Goal: Task Accomplishment & Management: Manage account settings

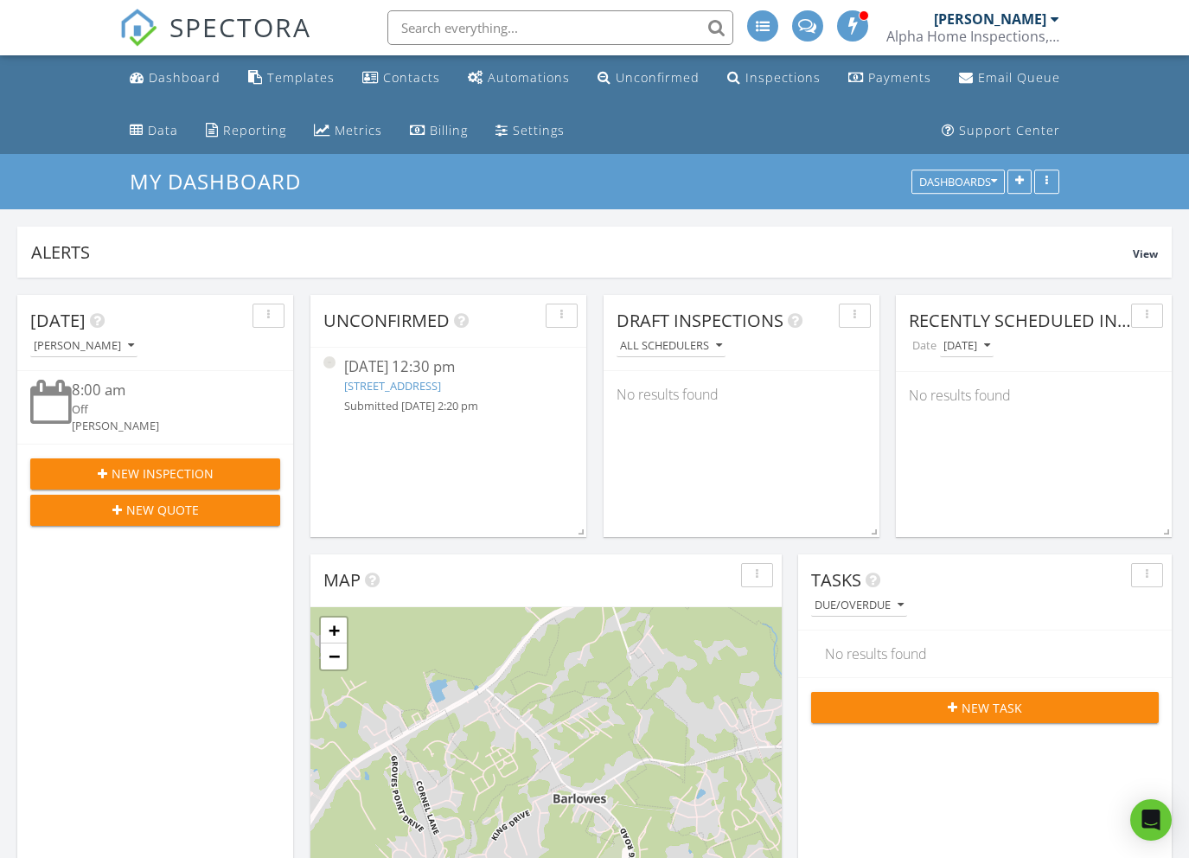
scroll to position [2594, 1215]
click at [537, 27] on input "text" at bounding box center [560, 27] width 346 height 35
type input "s"
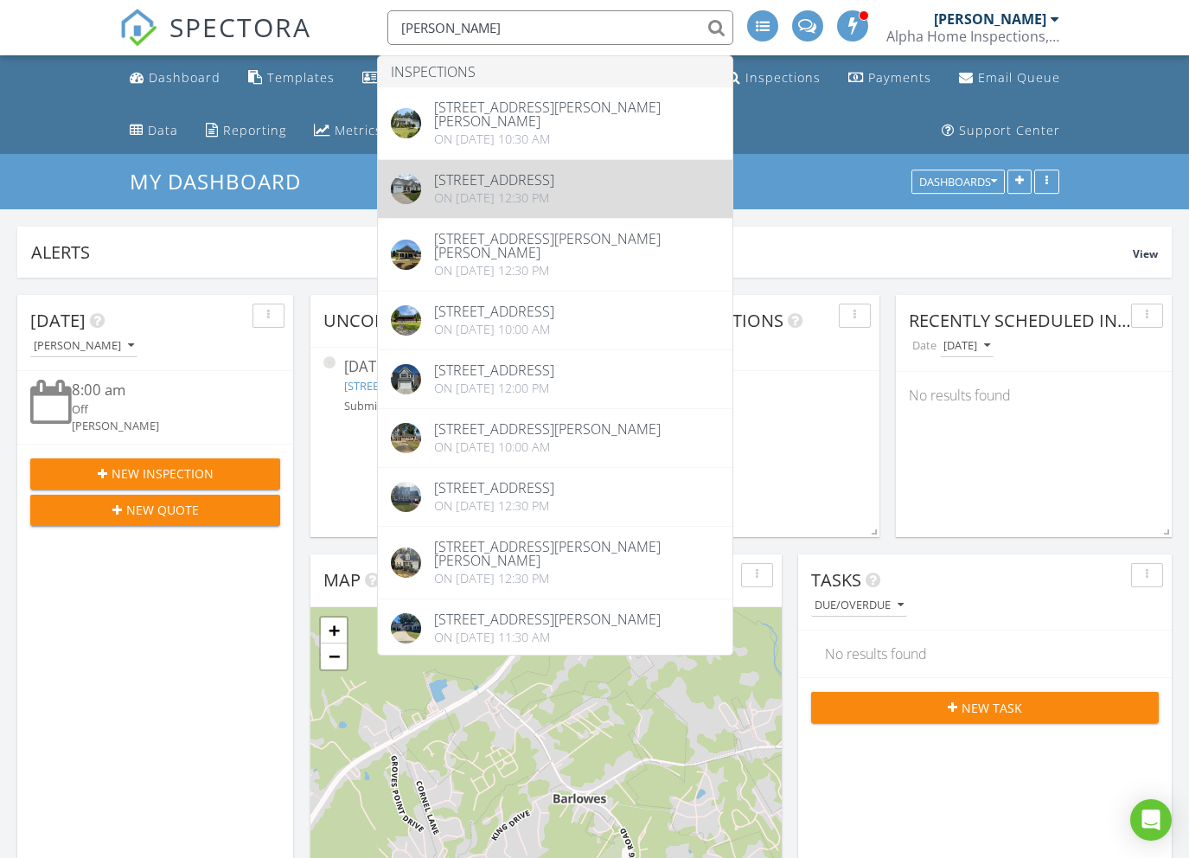
type input "holly phelps"
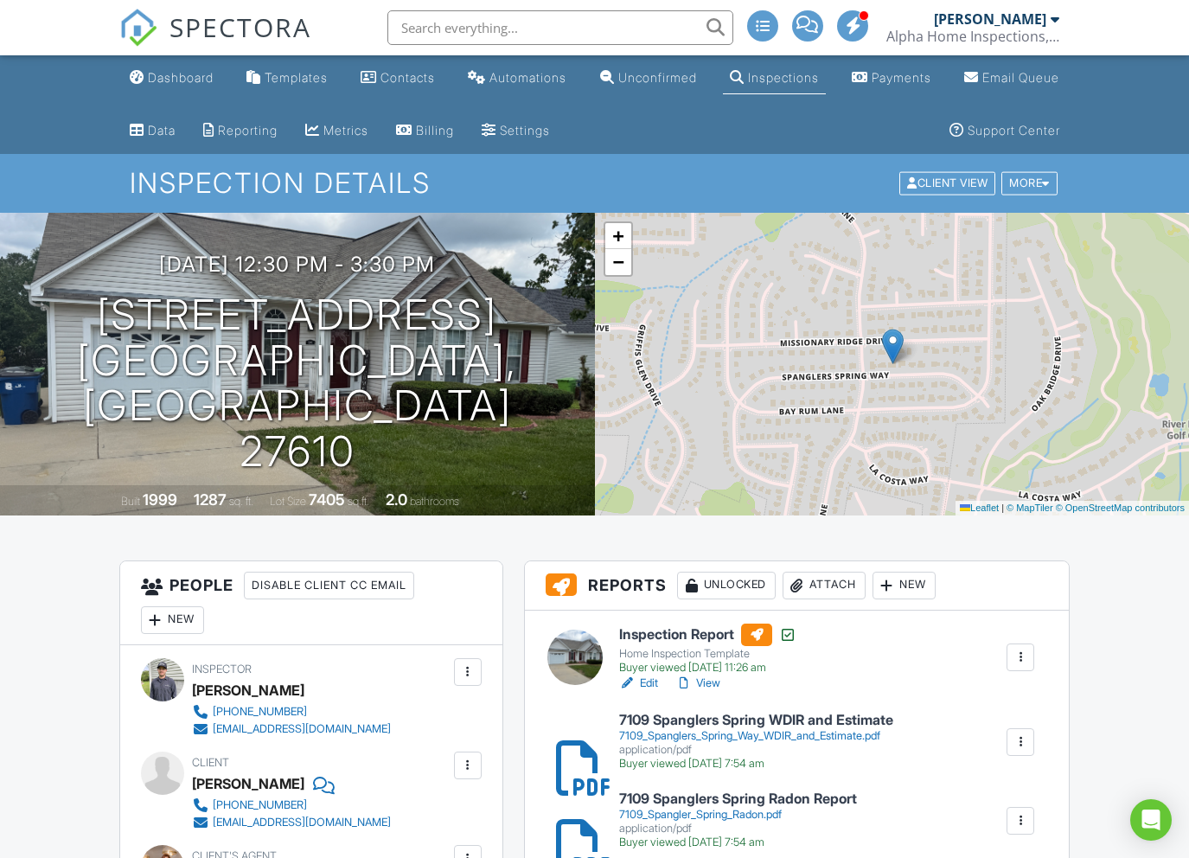
click at [701, 682] on link "View" at bounding box center [697, 682] width 45 height 17
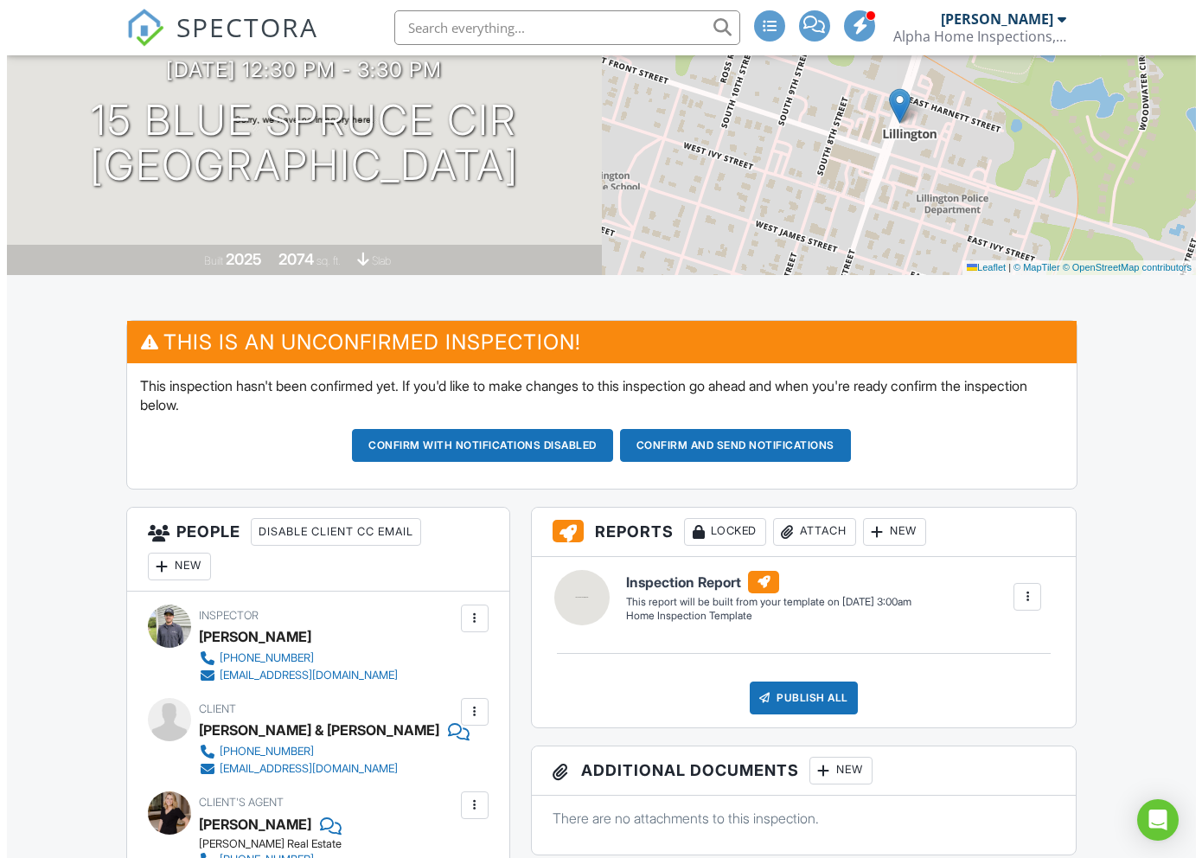
scroll to position [59, 0]
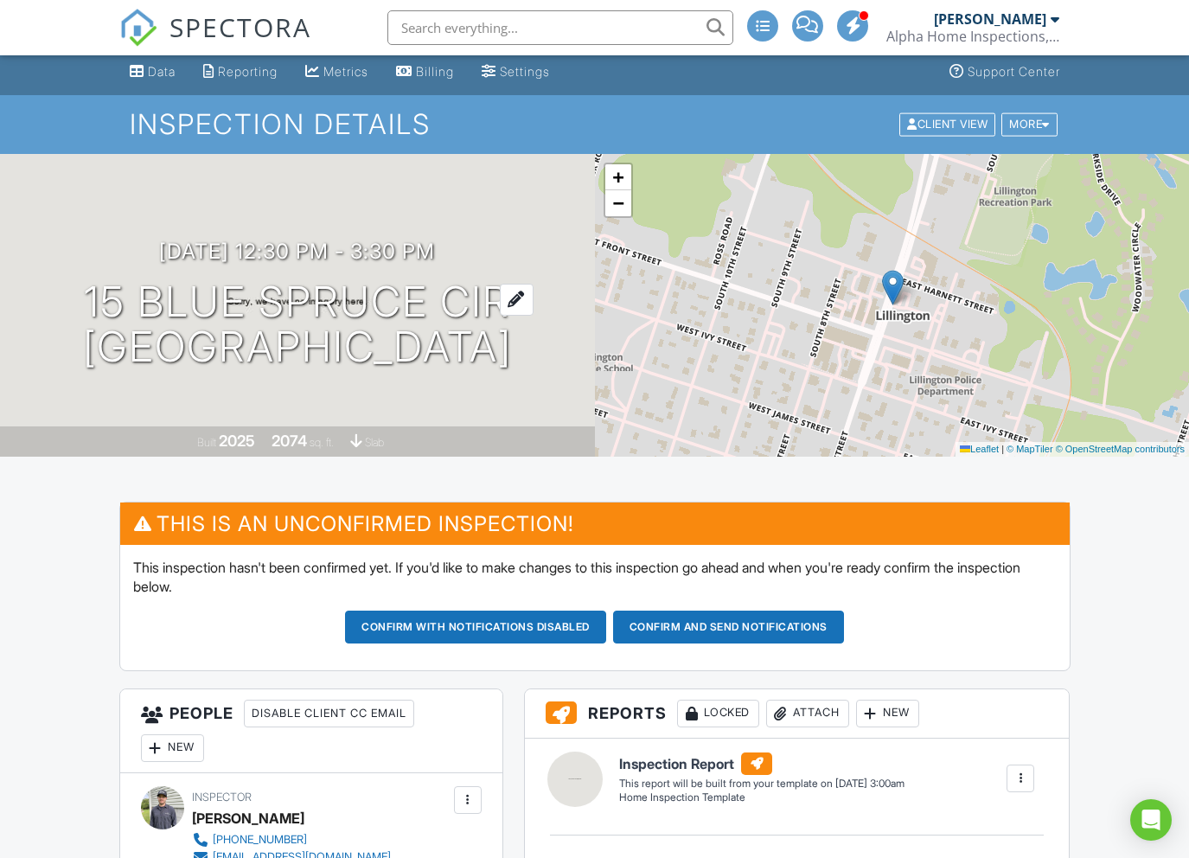
click at [239, 303] on h1 "15 blue spruce cir Lillington, NC 27546" at bounding box center [297, 325] width 429 height 92
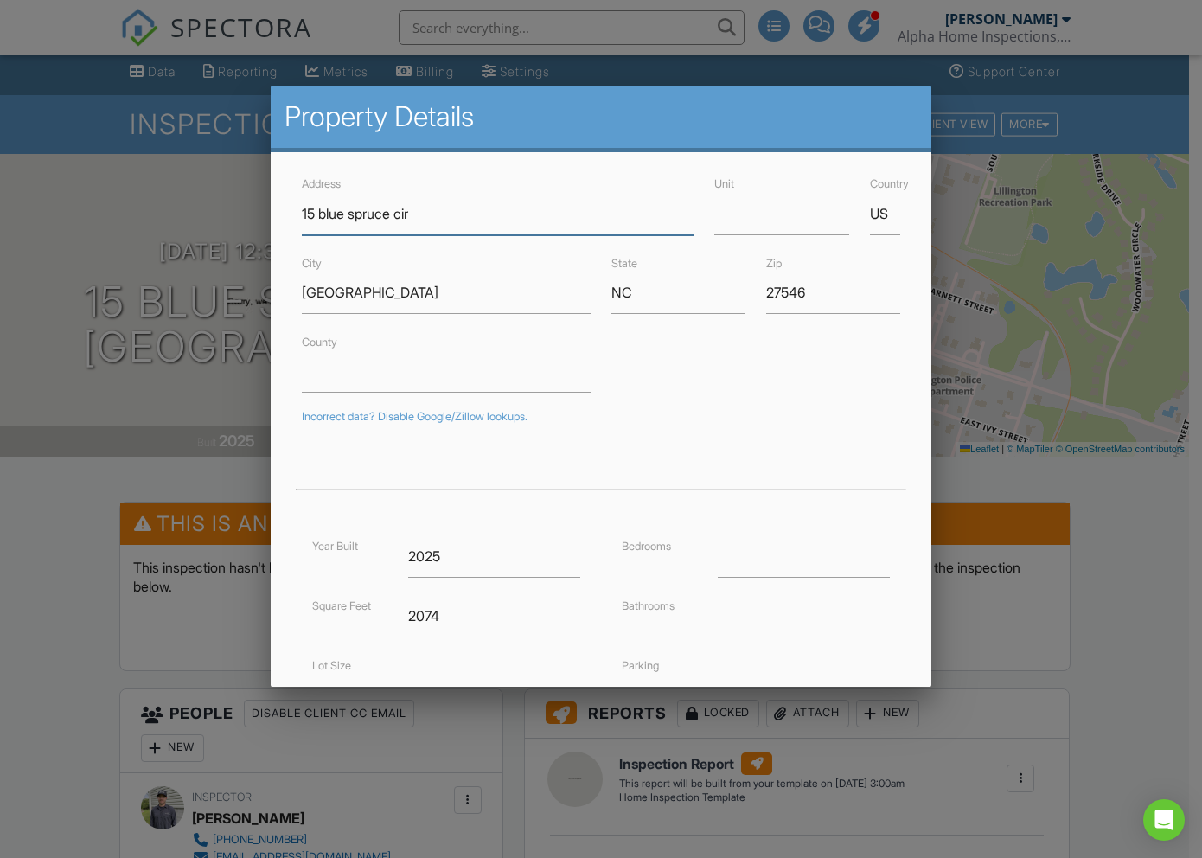
click at [442, 209] on input "15 blue spruce cir" at bounding box center [498, 214] width 392 height 42
drag, startPoint x: 424, startPoint y: 220, endPoint x: 320, endPoint y: 221, distance: 103.7
click at [320, 221] on input "15 blue spruce cir" at bounding box center [498, 214] width 392 height 42
click at [323, 218] on input "15 blue spruce cir" at bounding box center [498, 214] width 392 height 42
click at [354, 208] on input "15 Blue spruce cir" at bounding box center [498, 214] width 392 height 42
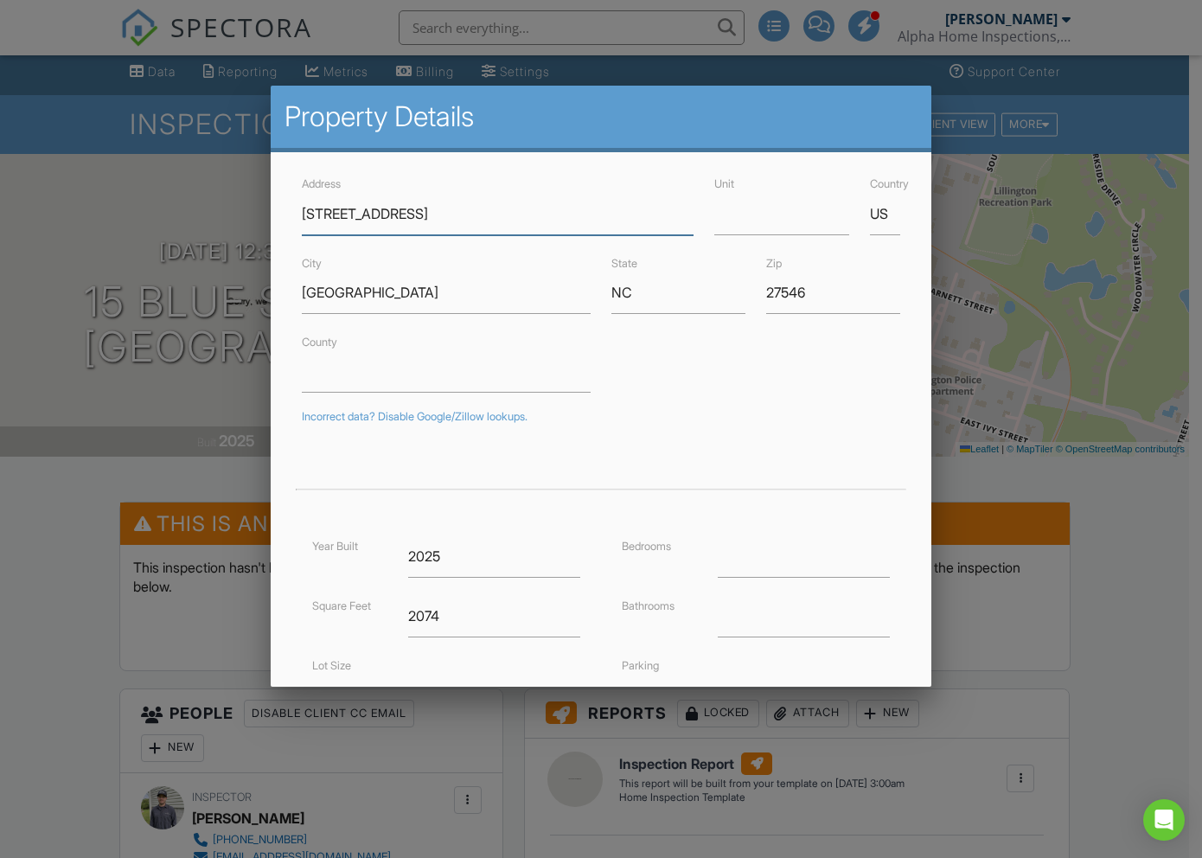
type input "15 Blue Spruce Cir"
click at [830, 450] on div at bounding box center [601, 465] width 620 height 48
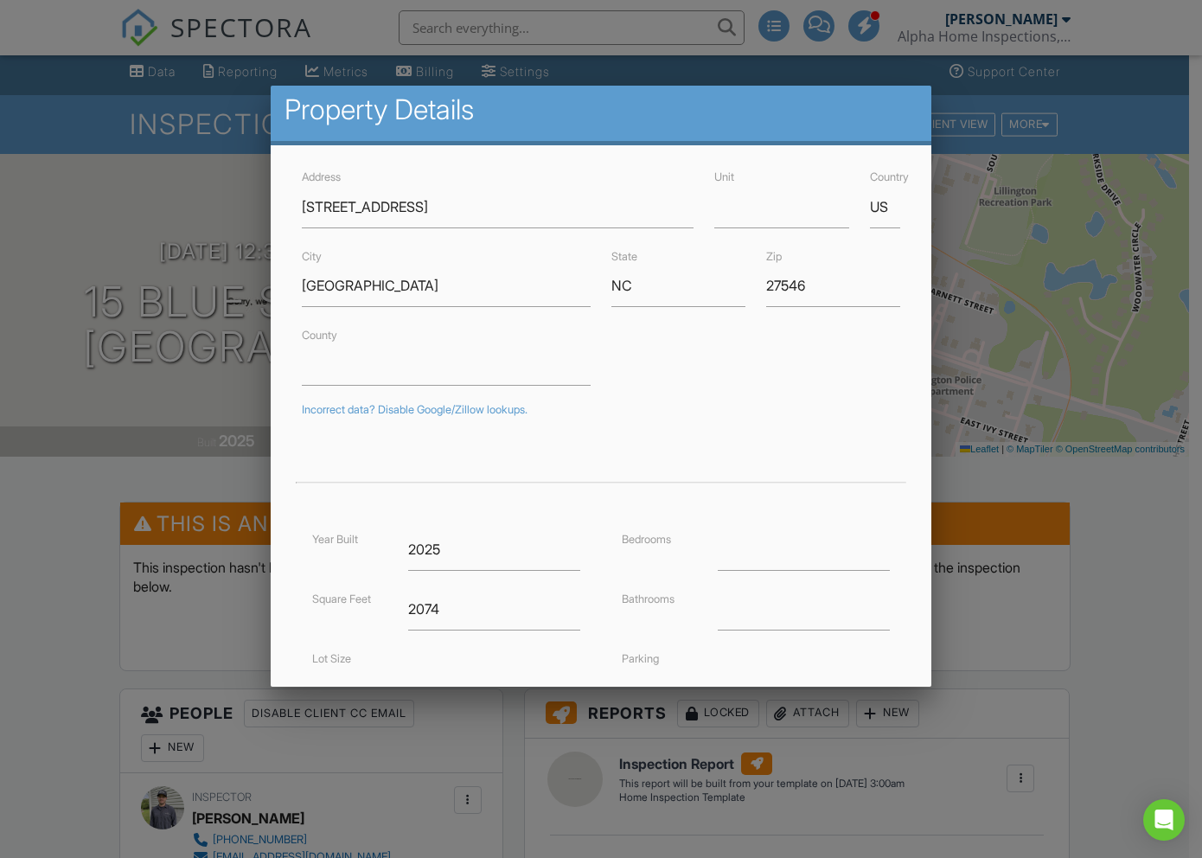
scroll to position [43, 0]
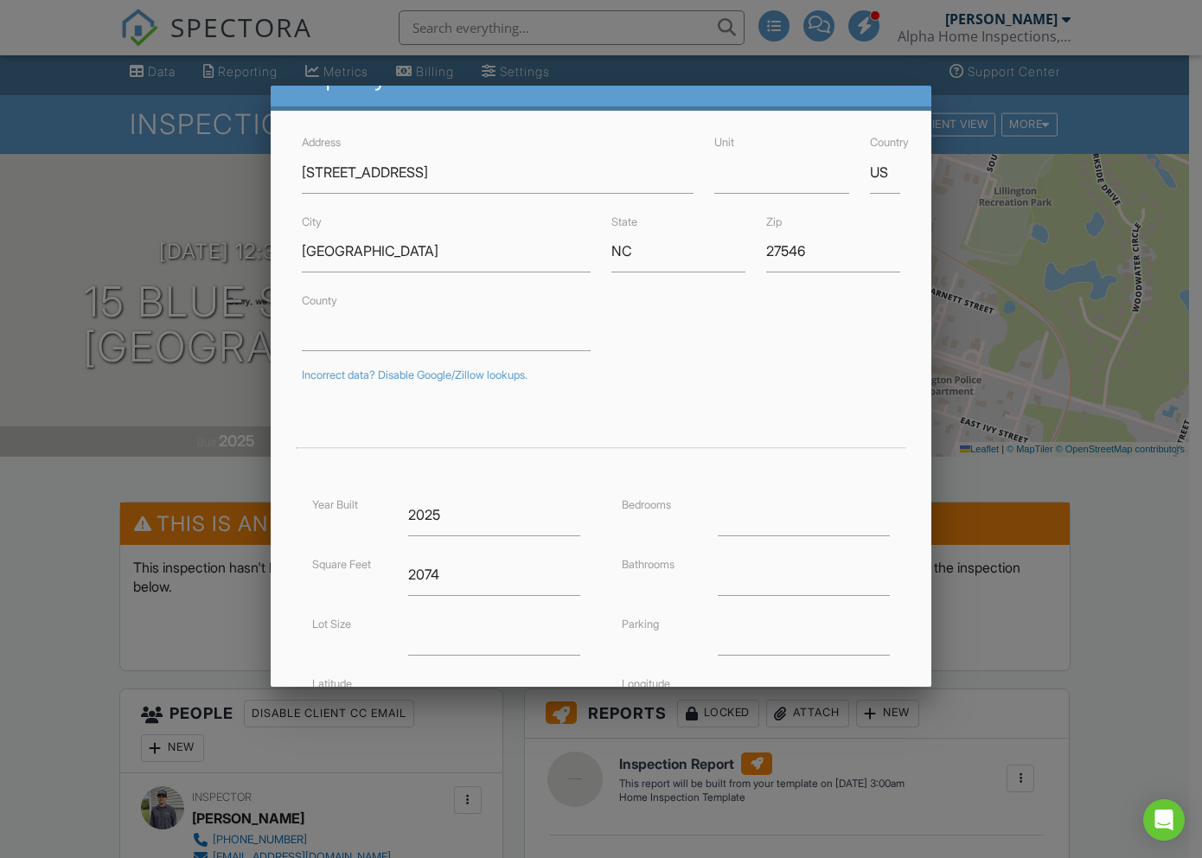
type input "35.38163"
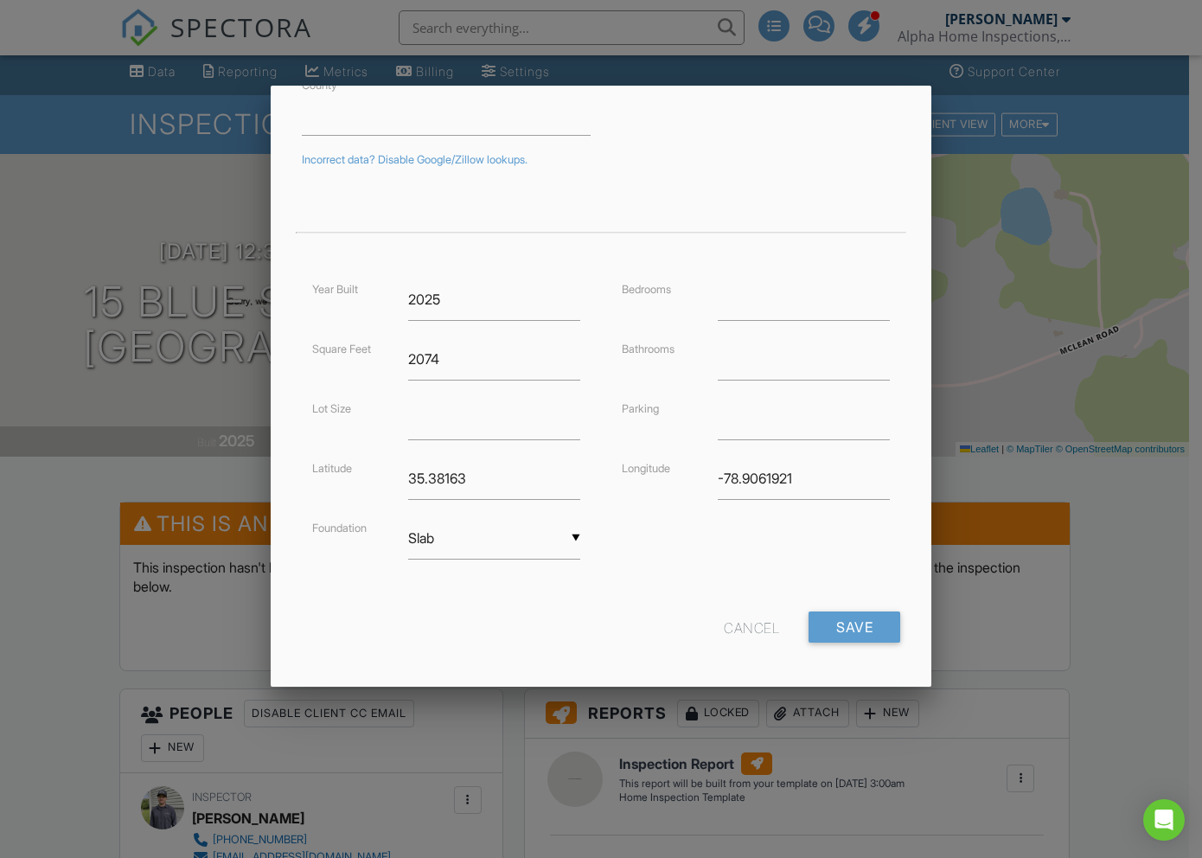
scroll to position [264, 0]
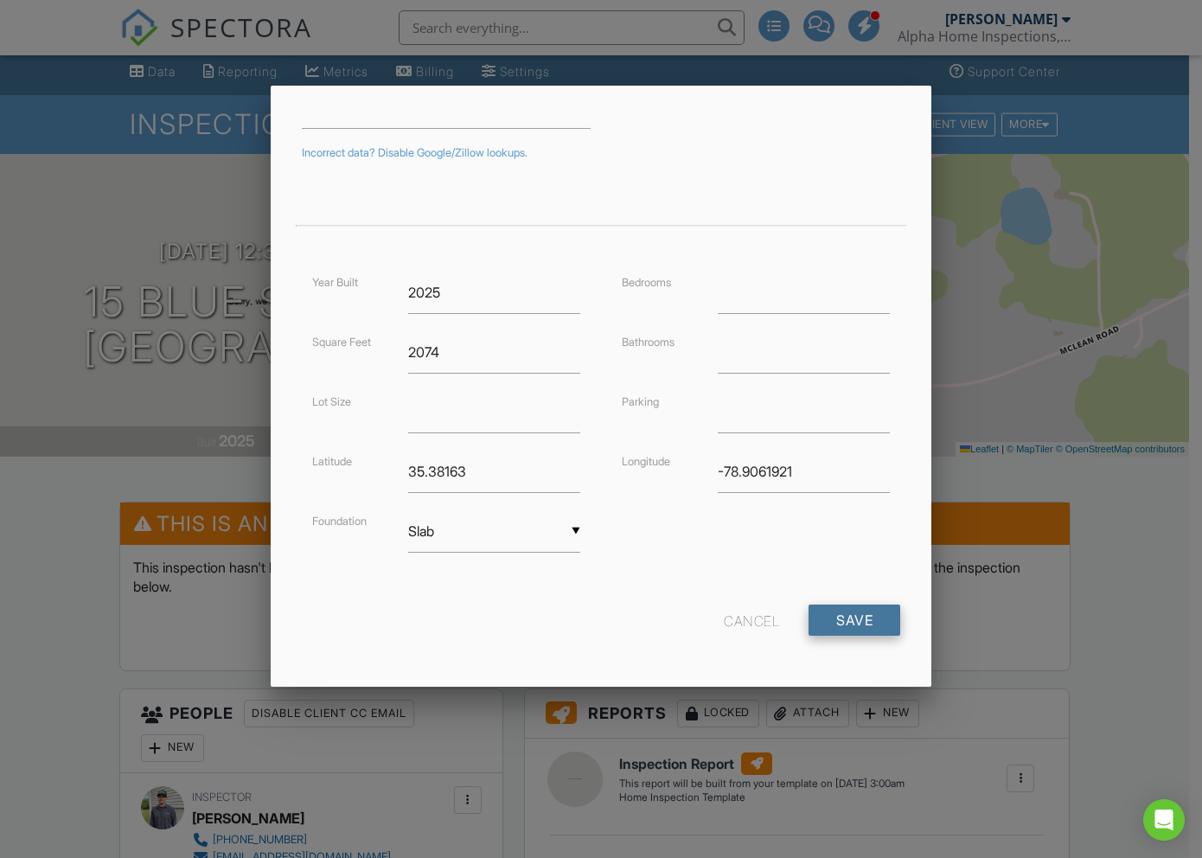
click at [864, 625] on input "Save" at bounding box center [854, 619] width 92 height 31
click at [850, 622] on input "Save" at bounding box center [854, 619] width 92 height 31
type input "-78.906192"
click at [868, 469] on input "-78.906192" at bounding box center [803, 471] width 172 height 42
click at [841, 611] on input "Save" at bounding box center [854, 619] width 92 height 31
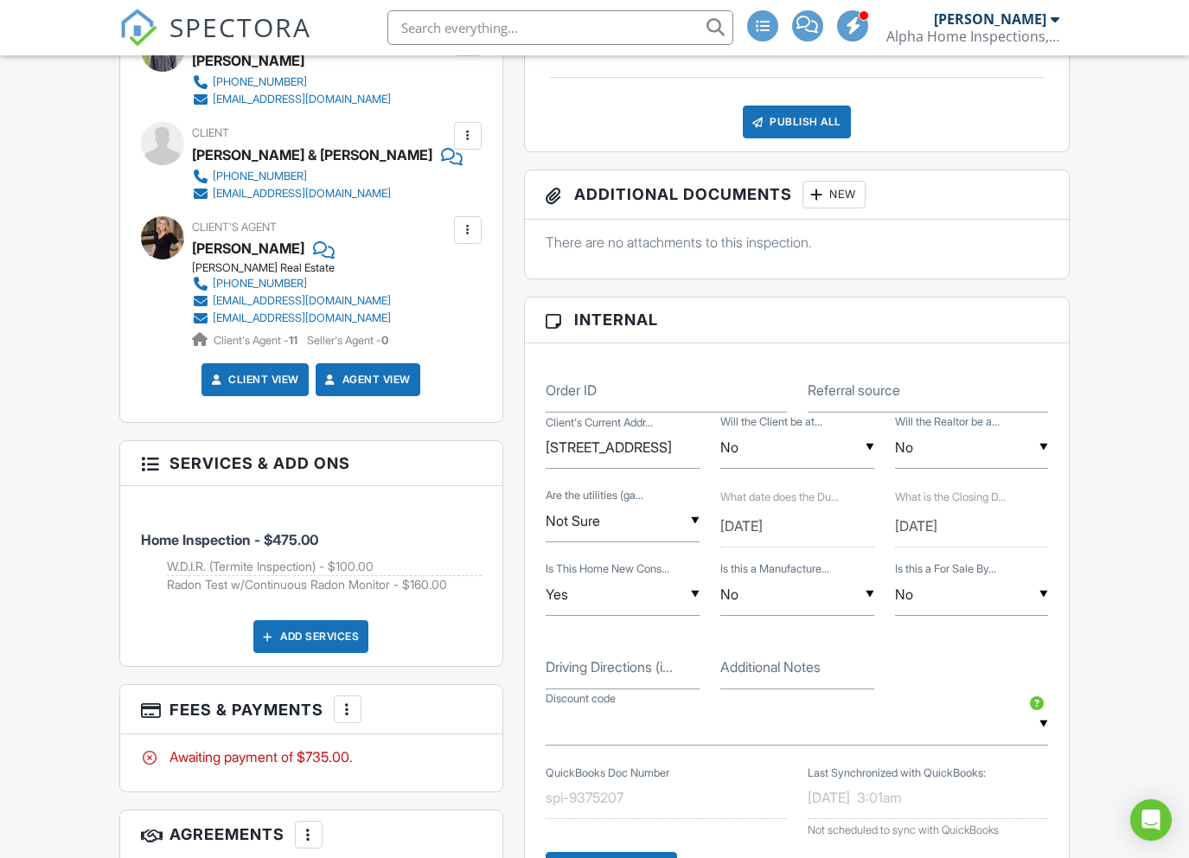
scroll to position [998, 0]
click at [659, 446] on input "7009 Leando Dr. Willow Spring, NC" at bounding box center [622, 446] width 154 height 42
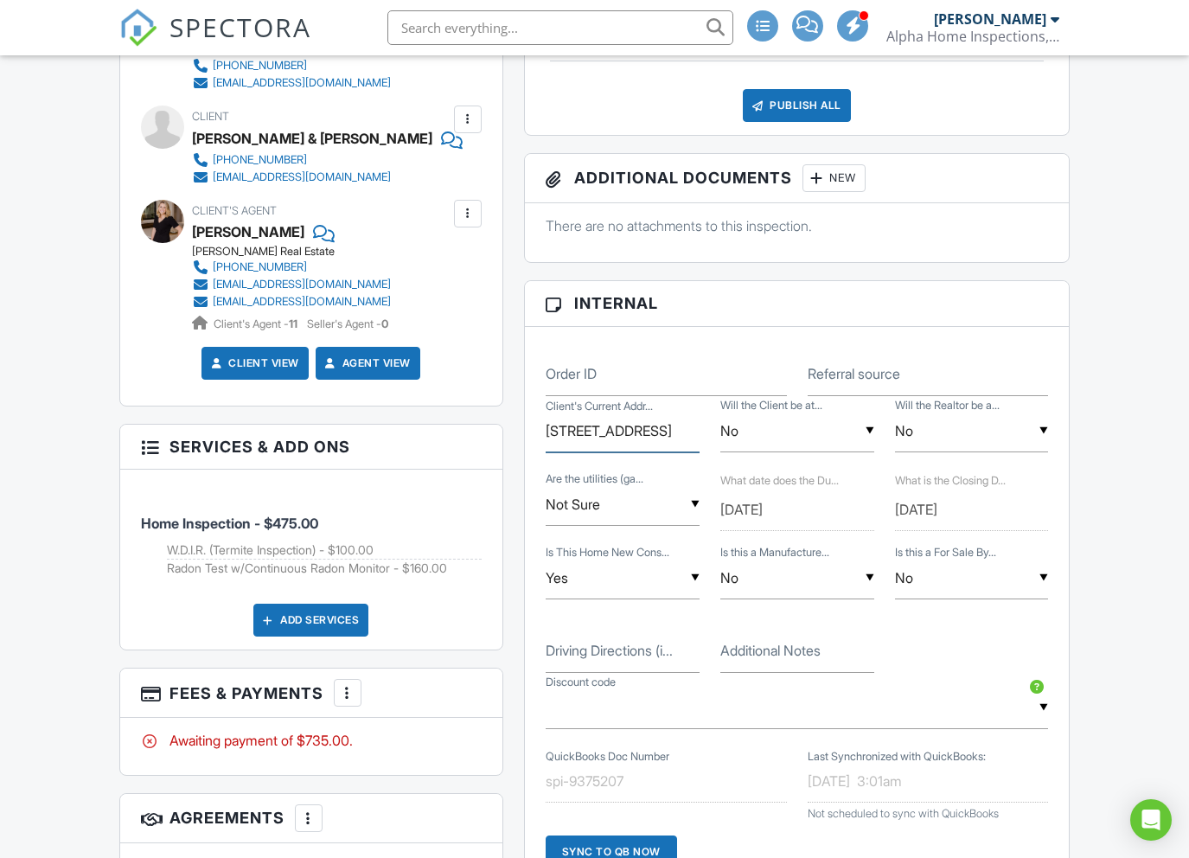
scroll to position [586, 0]
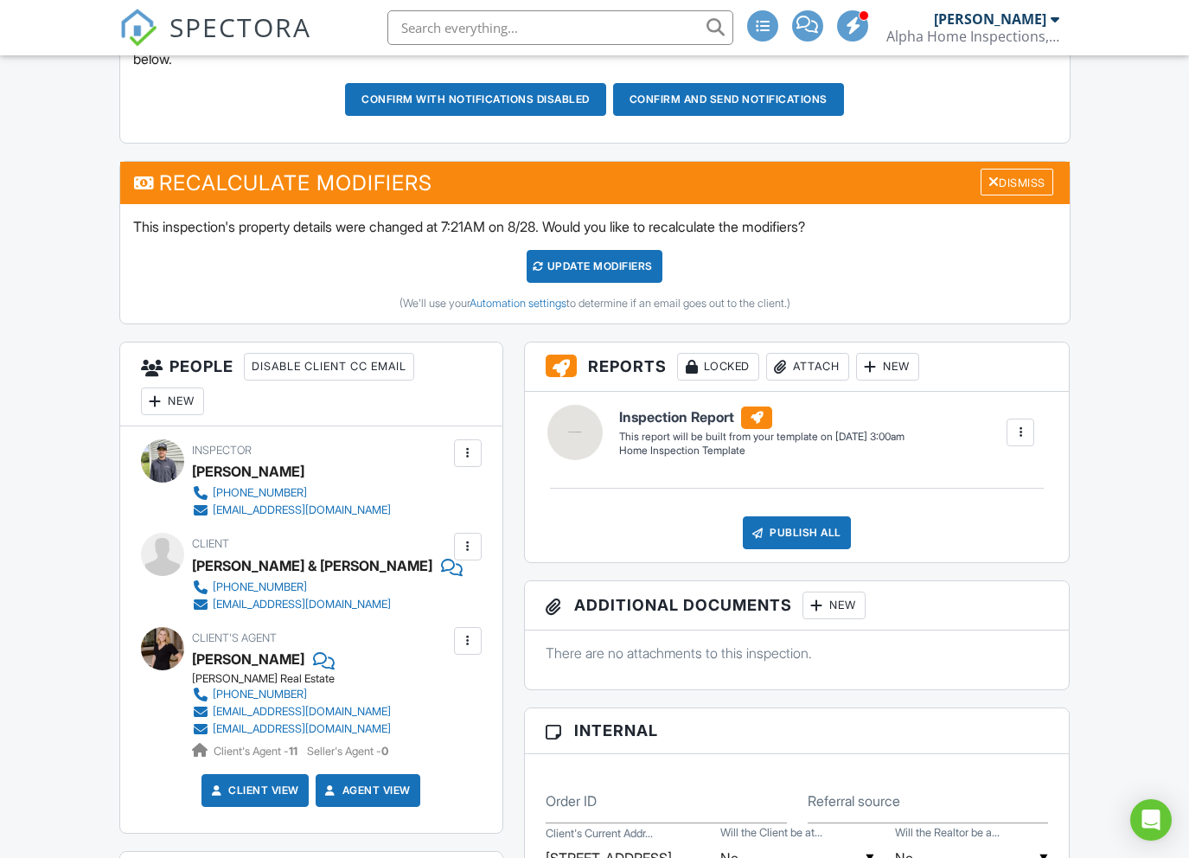
type input "[STREET_ADDRESS]"
click at [603, 262] on div "UPDATE Modifiers" at bounding box center [594, 266] width 136 height 33
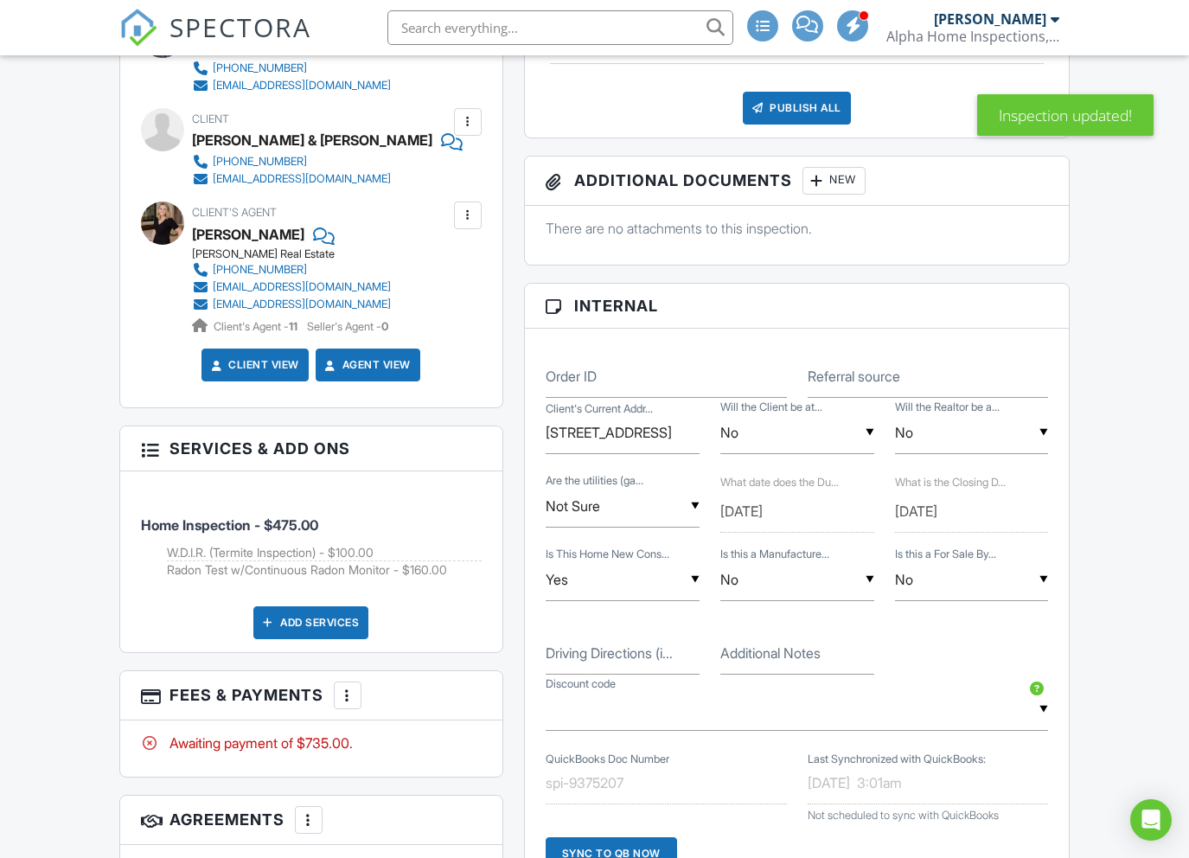
scroll to position [833, 0]
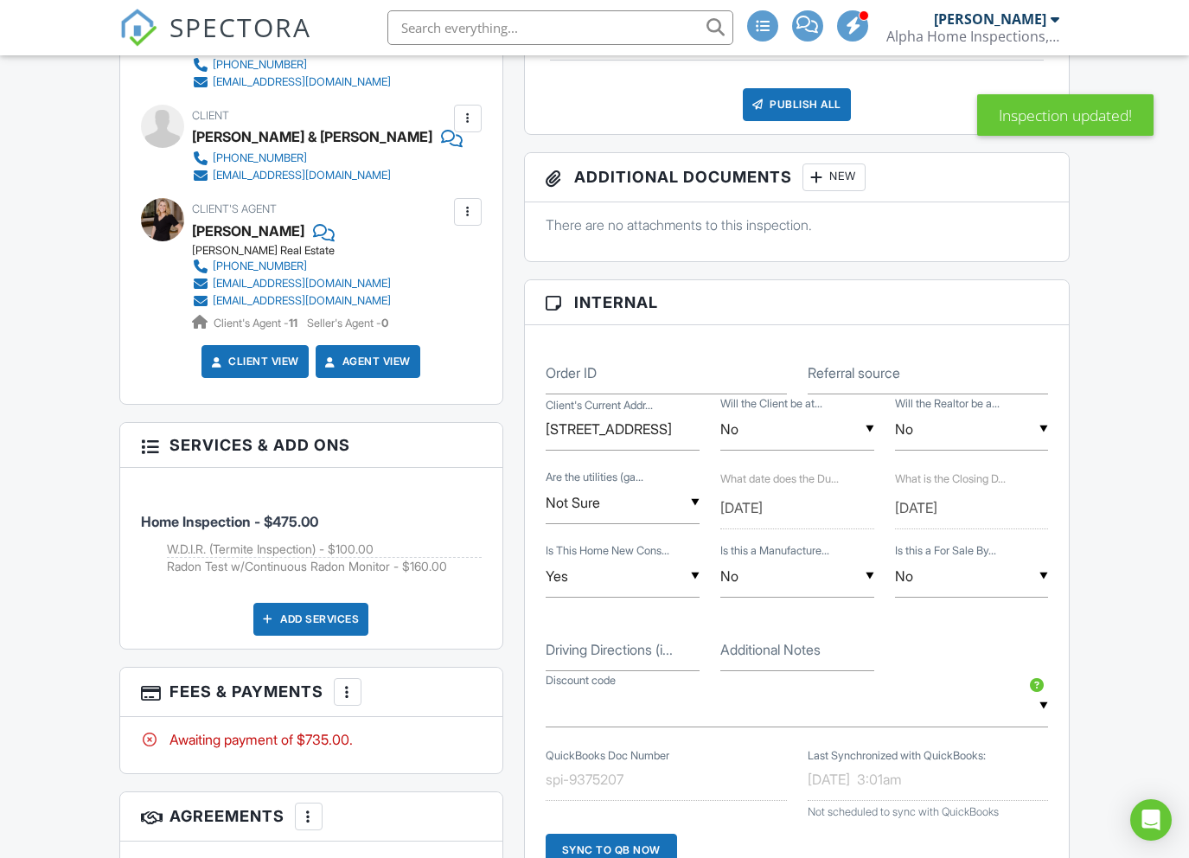
click at [716, 711] on div "▼ RETURN10 - 10.0% off - 10% Discount for all returning customers. HERO - 10.0%…" at bounding box center [796, 706] width 503 height 42
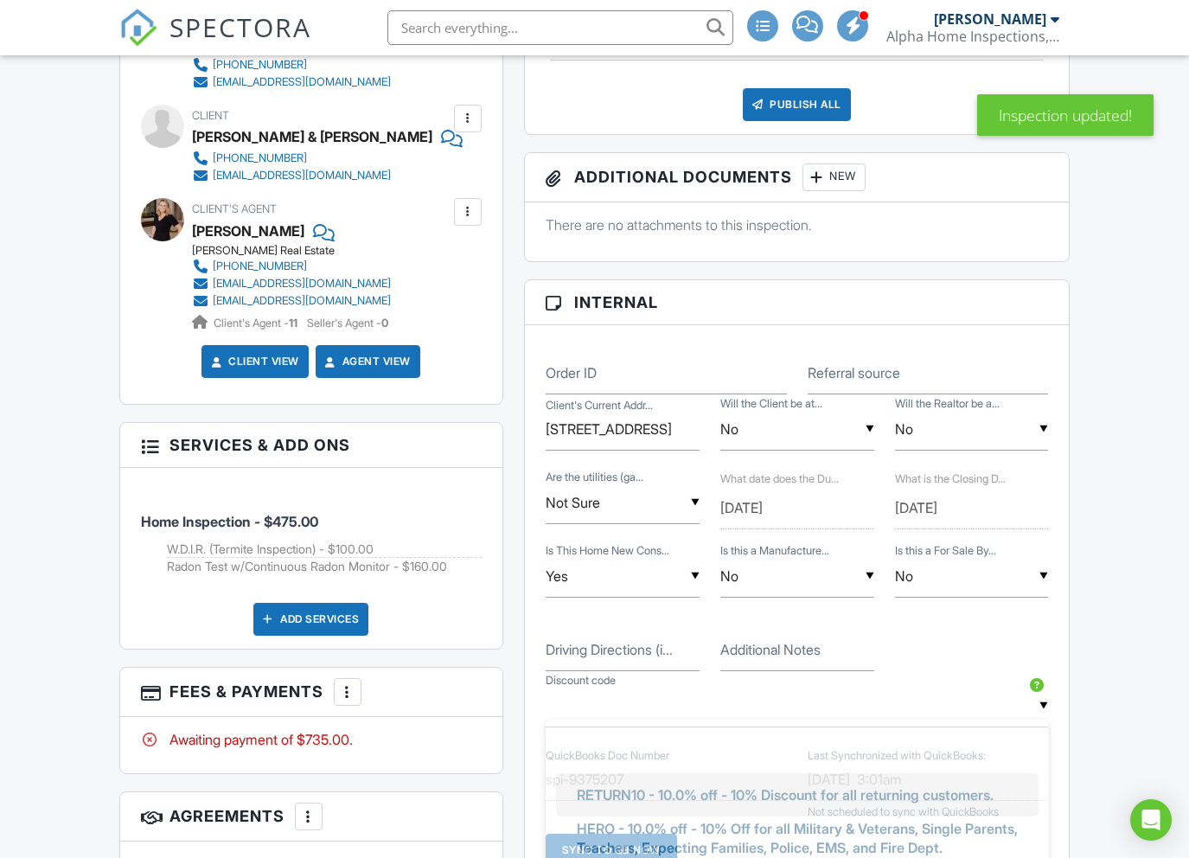
click at [678, 784] on span "RETURN10 - 10.0% off - 10% Discount for all returning customers." at bounding box center [785, 794] width 444 height 43
type input "RETURN10 - 10.0% off - 10% Discount for all returning customers."
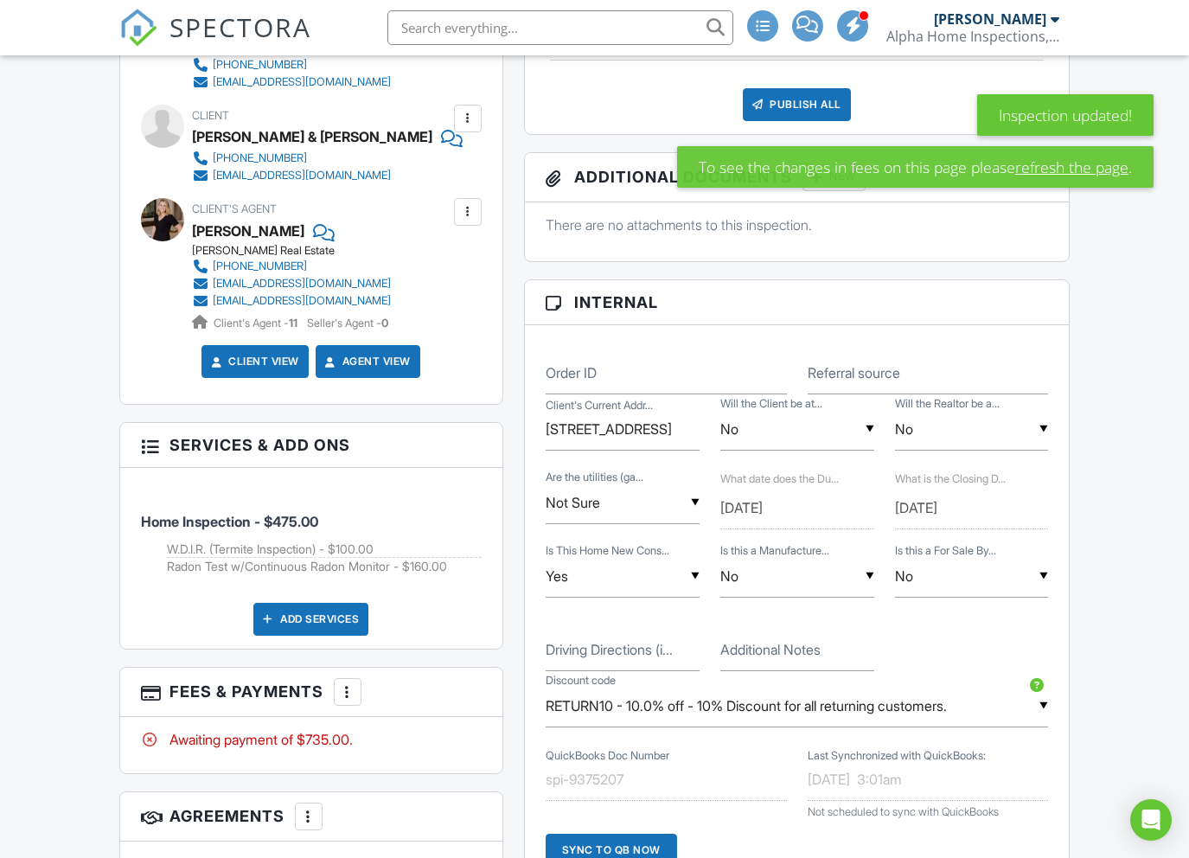
click at [1132, 562] on div "Dashboard Templates Contacts Automations Unconfirmed Inspections Payments Email…" at bounding box center [594, 759] width 1189 height 3075
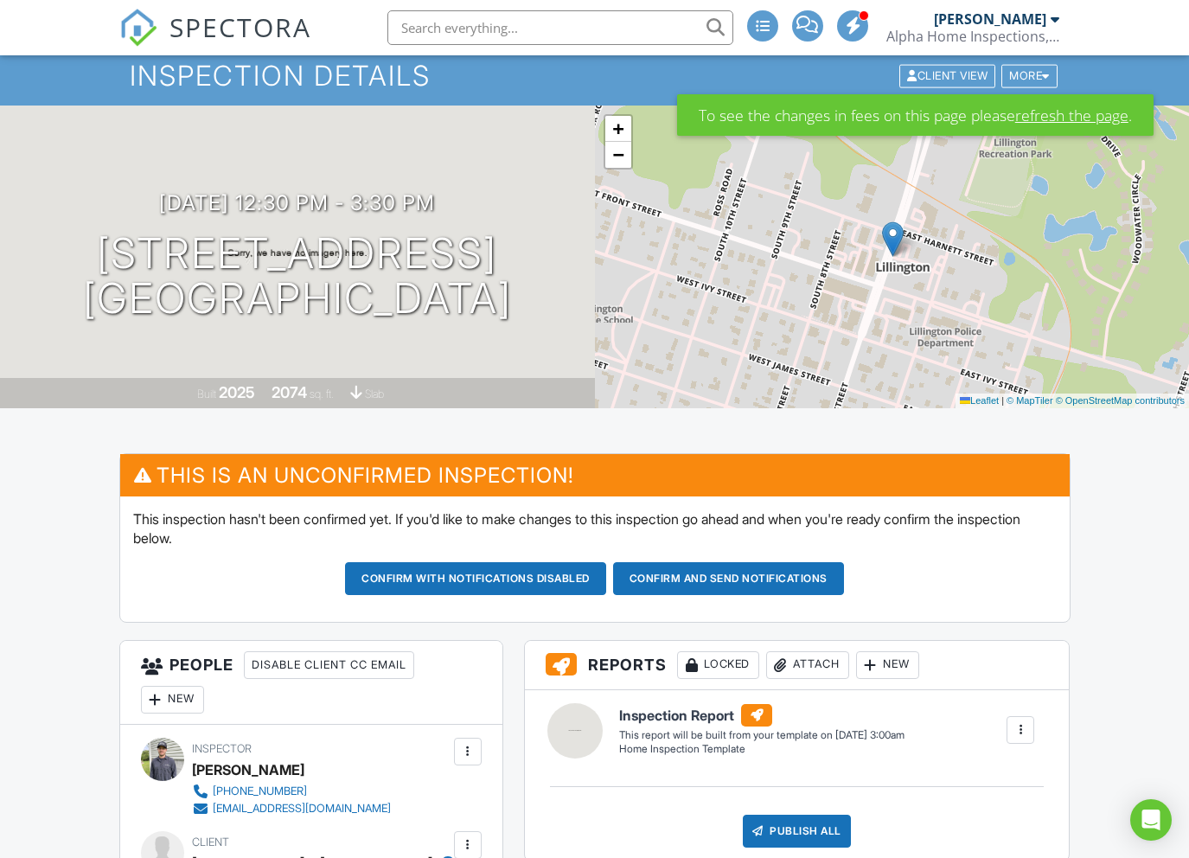
scroll to position [88, 0]
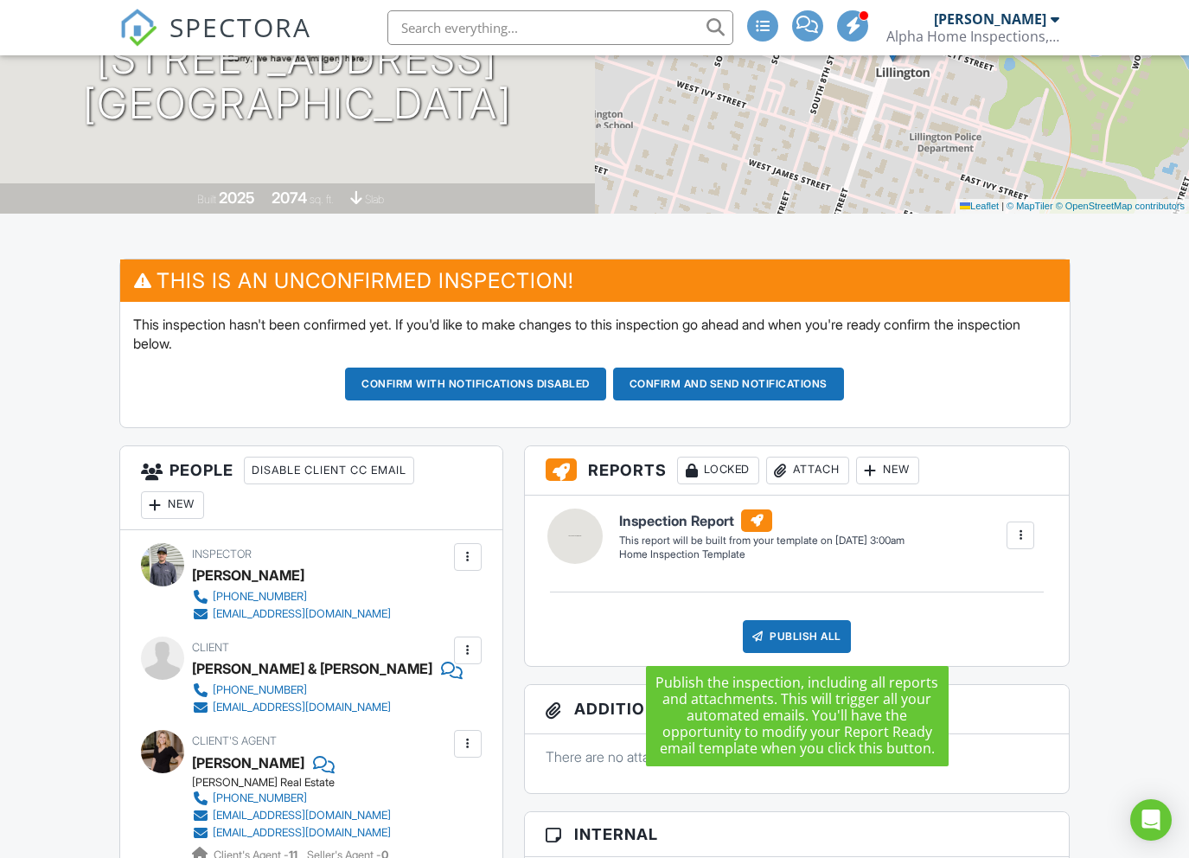
scroll to position [201, 0]
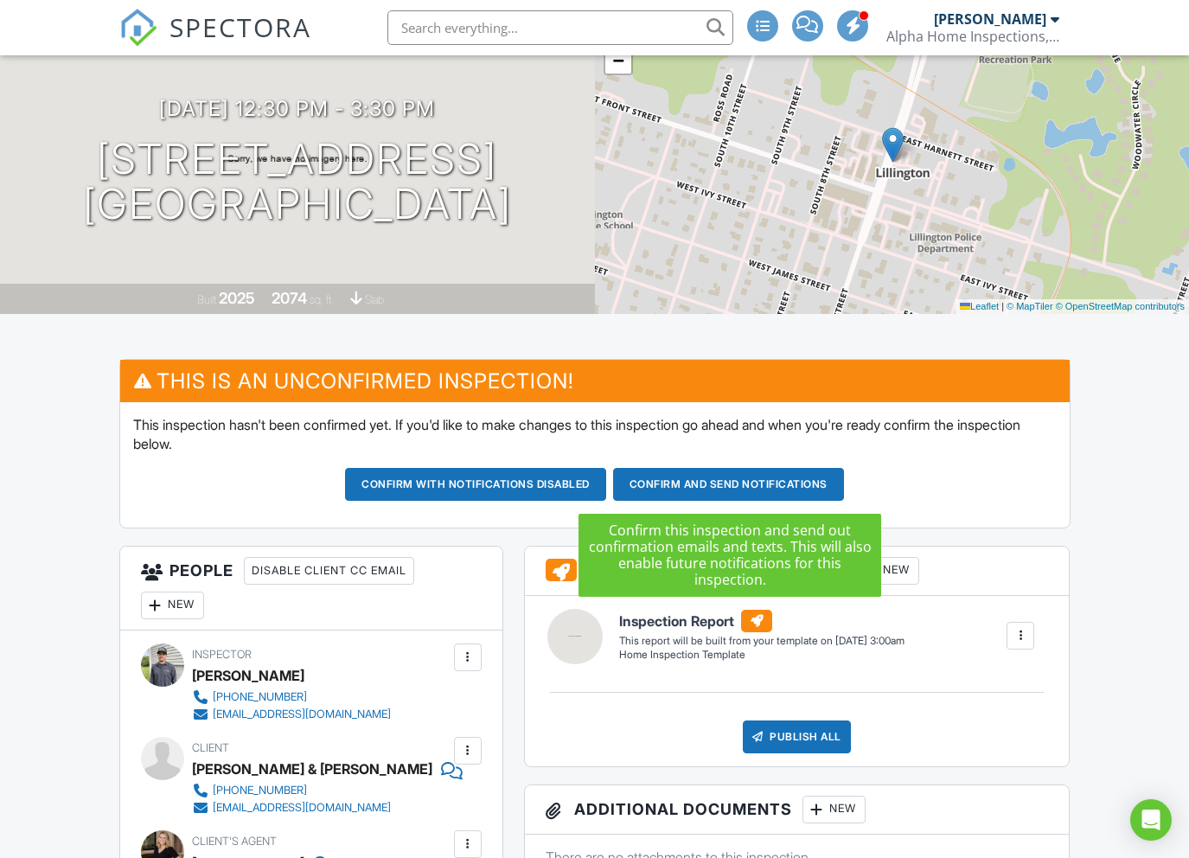
click at [606, 482] on button "Confirm and send notifications" at bounding box center [475, 484] width 261 height 33
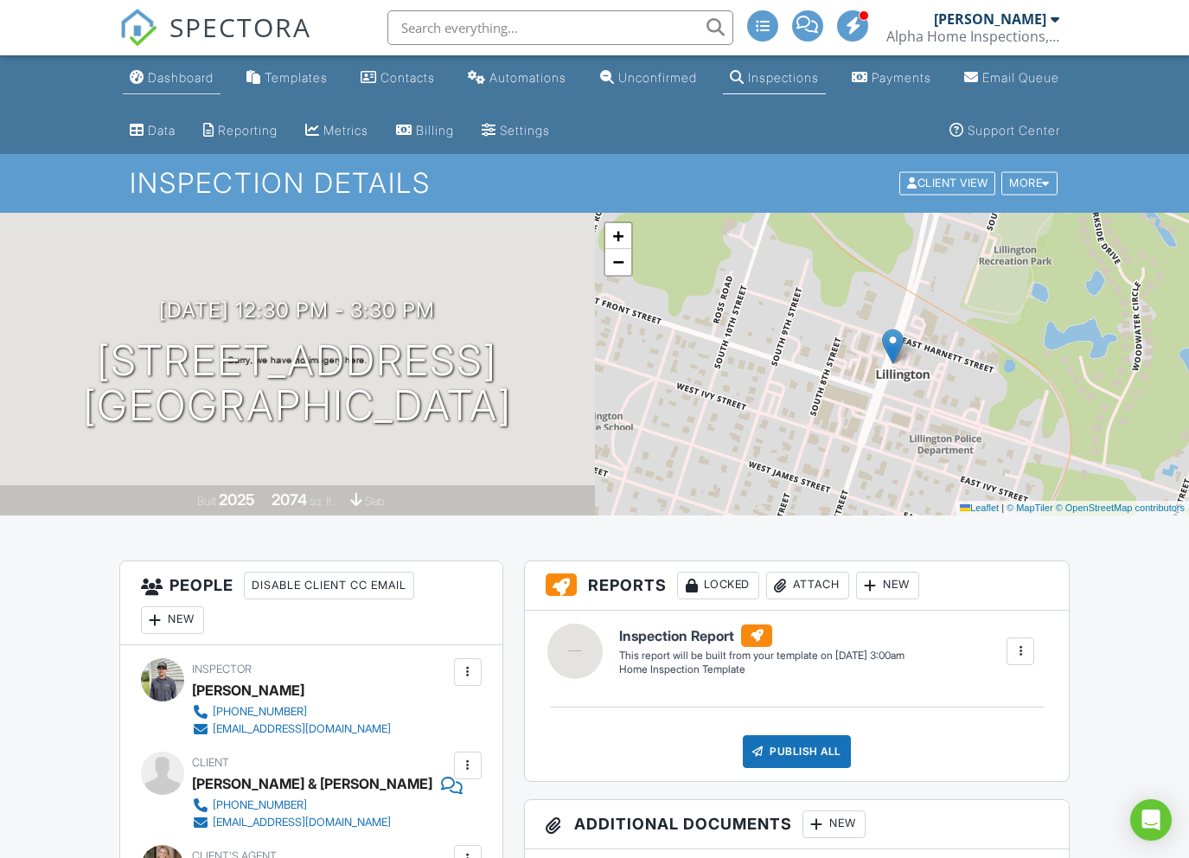
click at [187, 83] on div "Dashboard" at bounding box center [181, 77] width 66 height 15
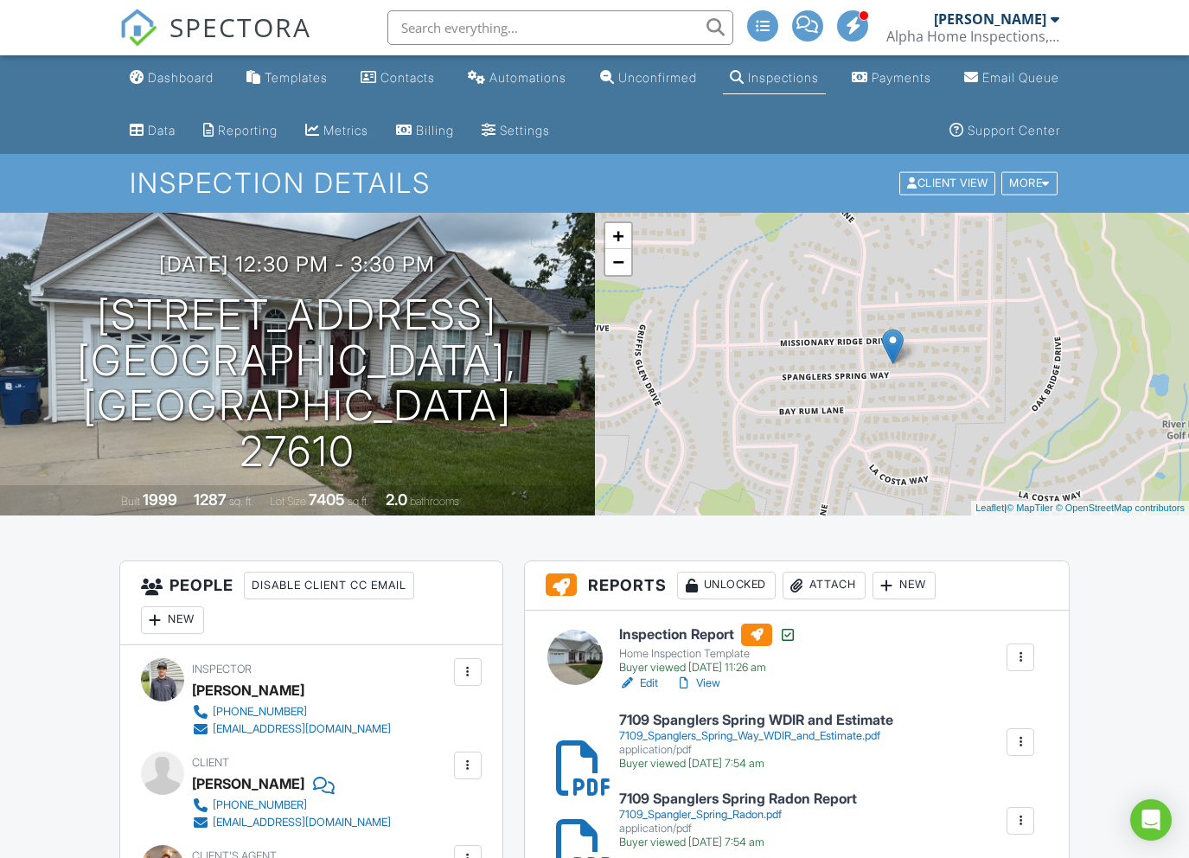
type input "a"
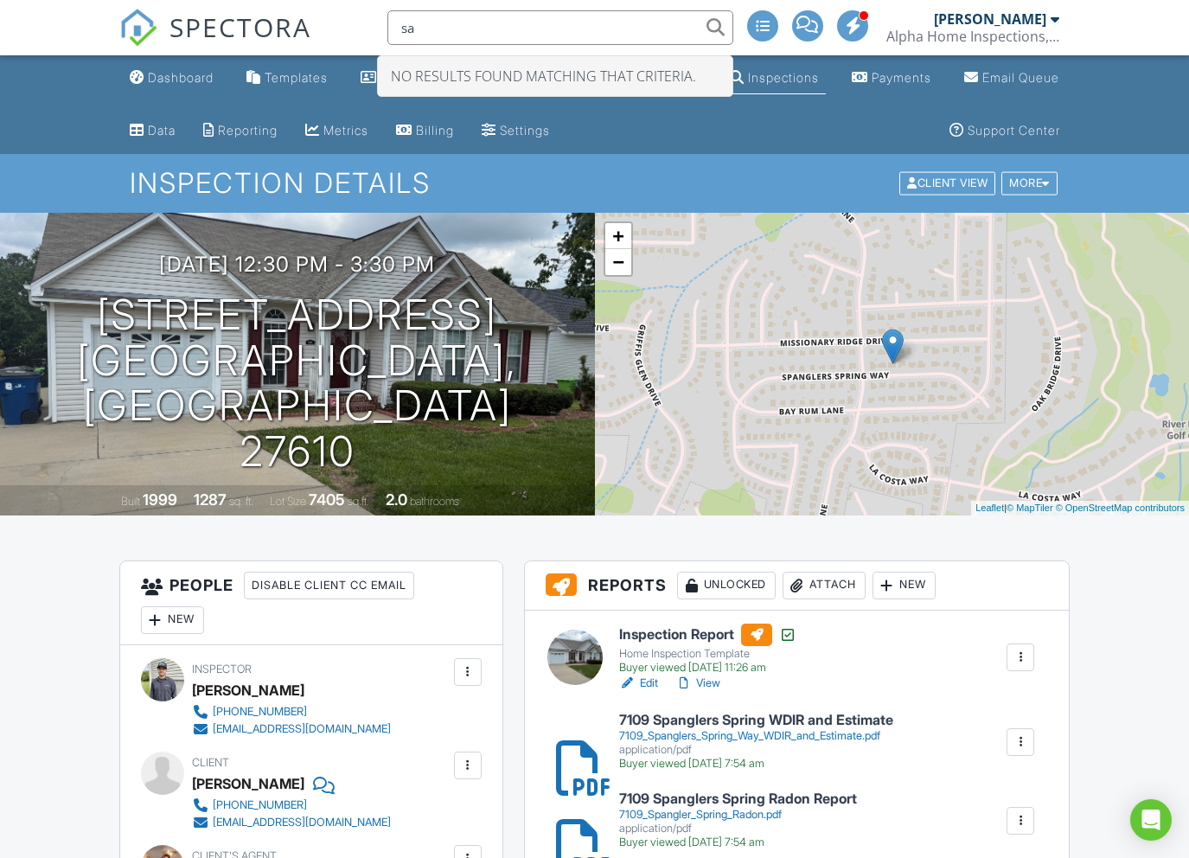
type input "s"
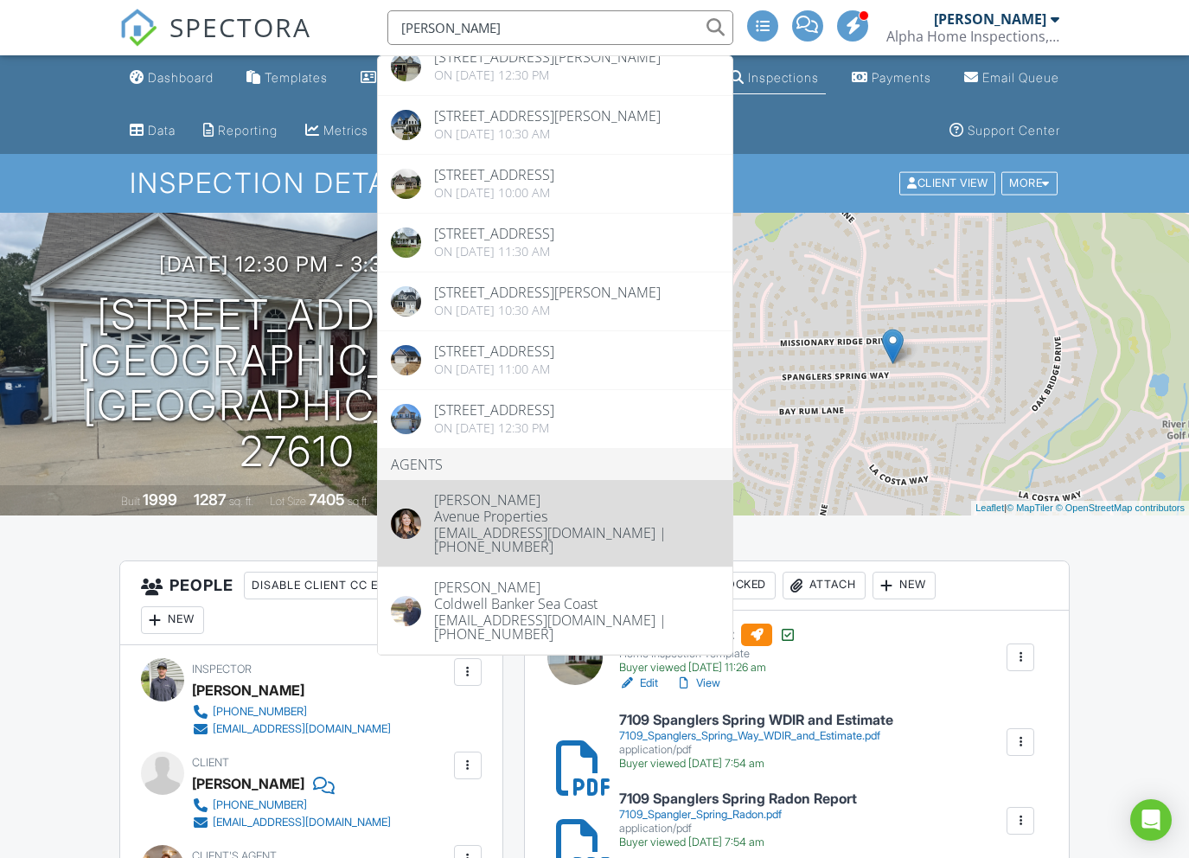
scroll to position [133, 0]
type input "jones"
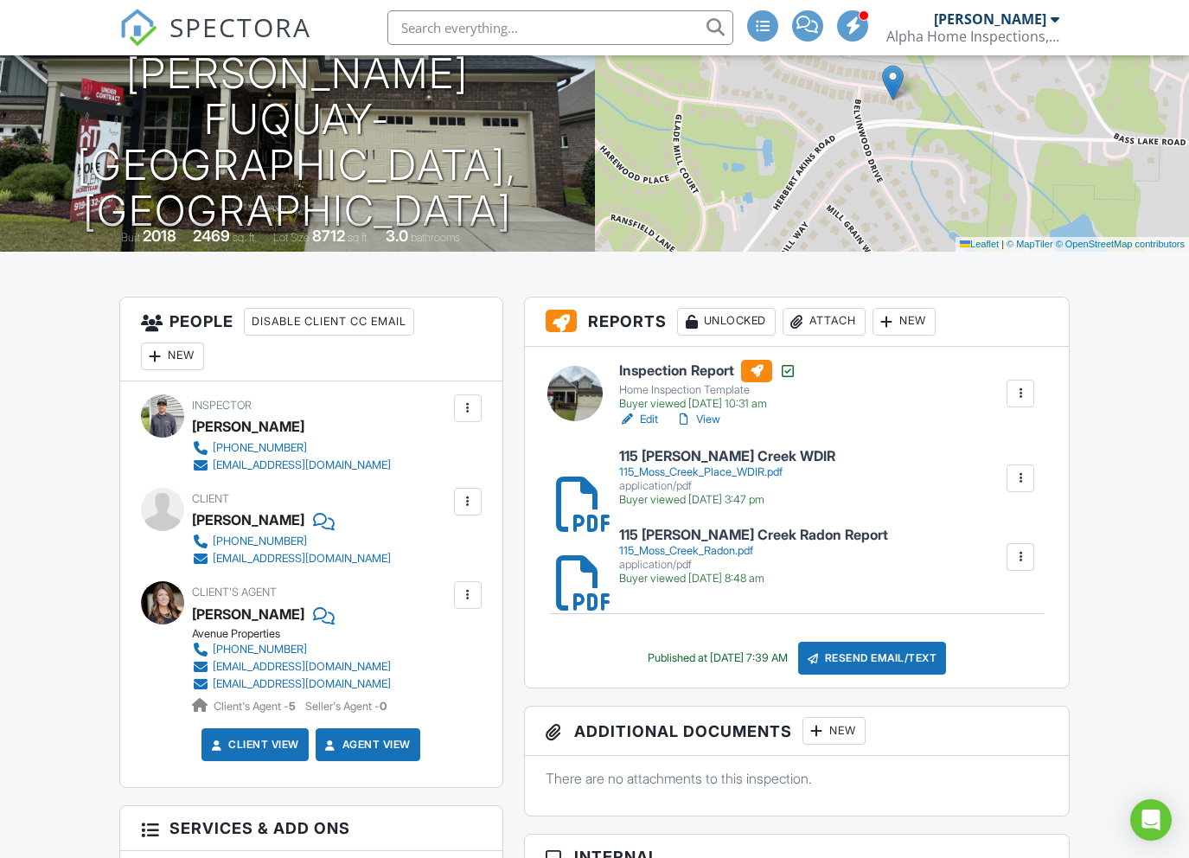
scroll to position [210, 0]
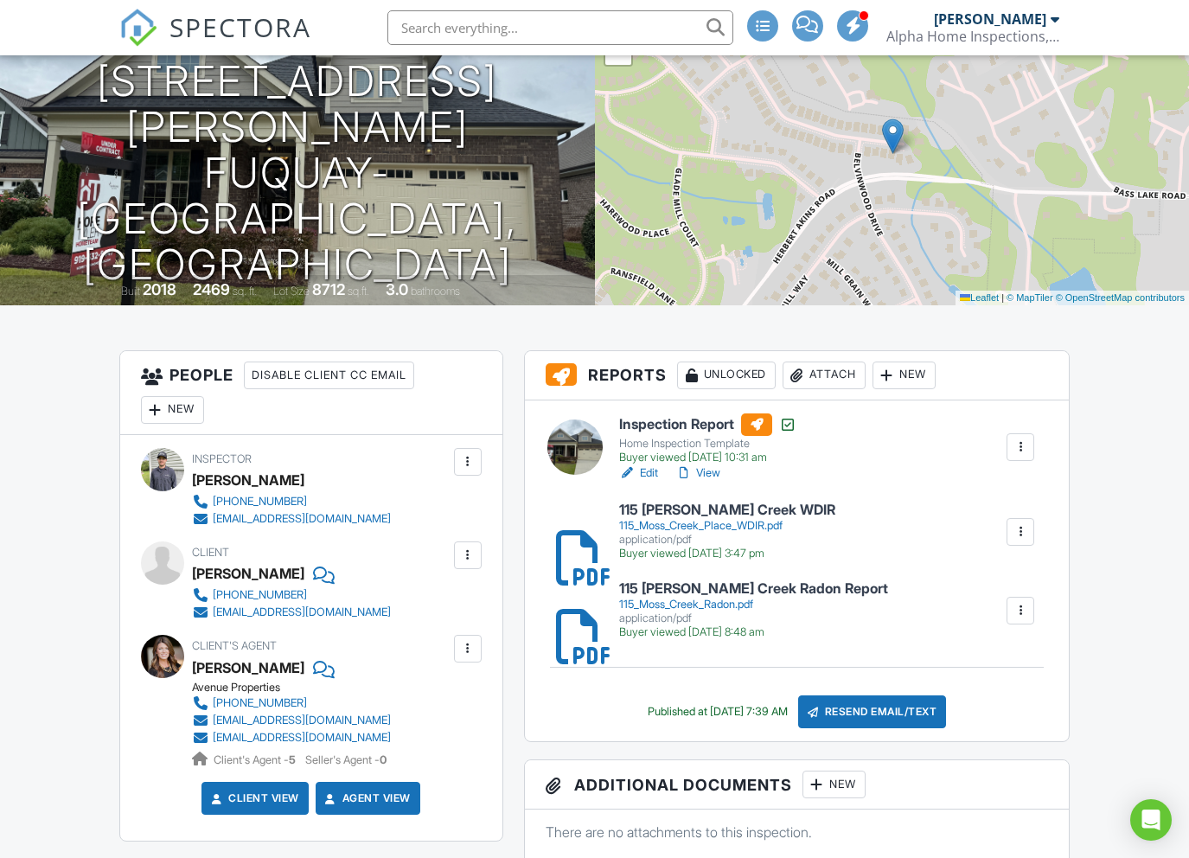
click at [716, 471] on link "View" at bounding box center [697, 472] width 45 height 17
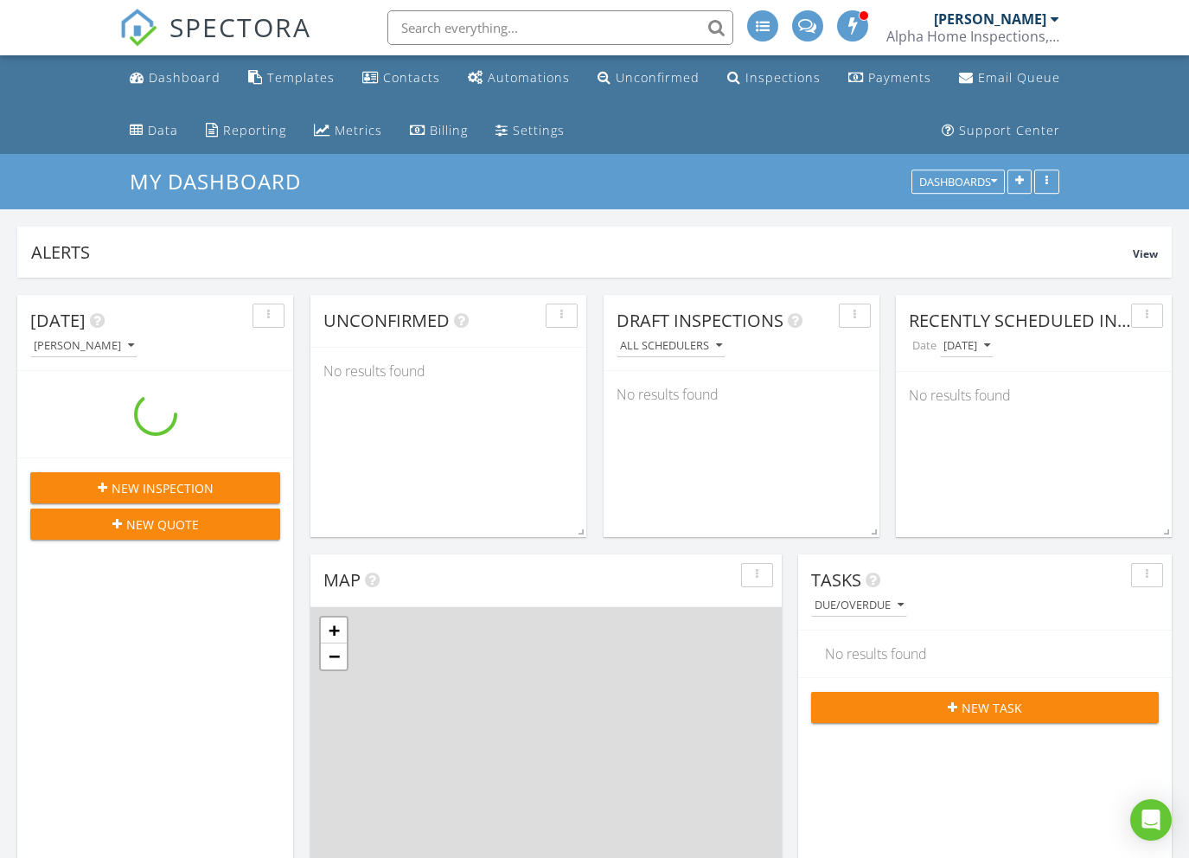
scroll to position [372, 373]
